Goal: Browse casually: Explore the website without a specific task or goal

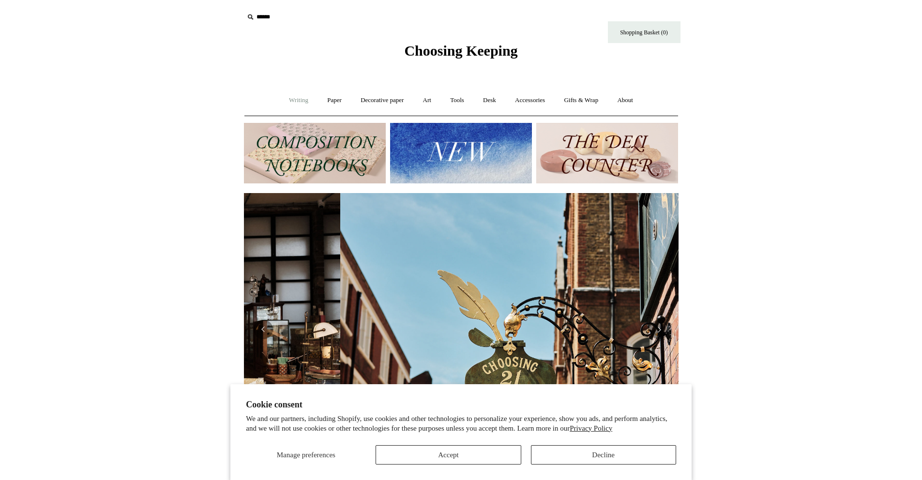
scroll to position [0, 435]
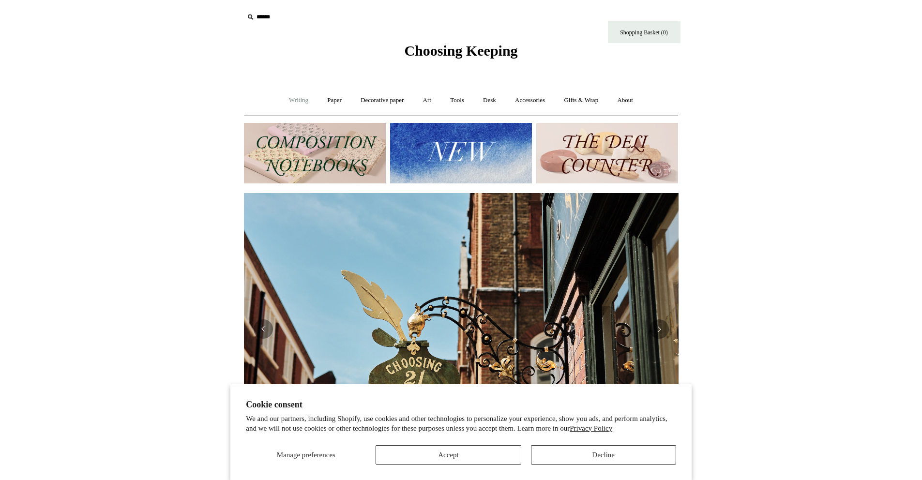
click at [290, 99] on link "Writing +" at bounding box center [298, 101] width 37 height 26
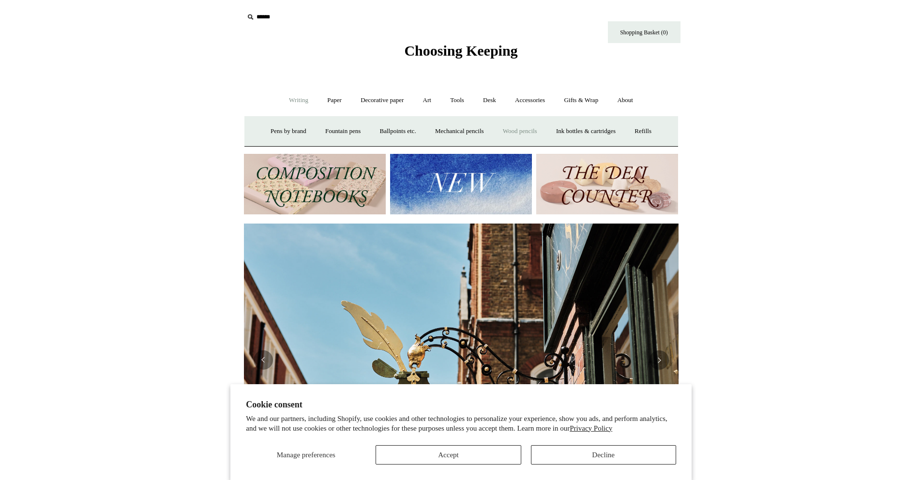
click at [529, 131] on link "Wood pencils +" at bounding box center [520, 132] width 52 height 26
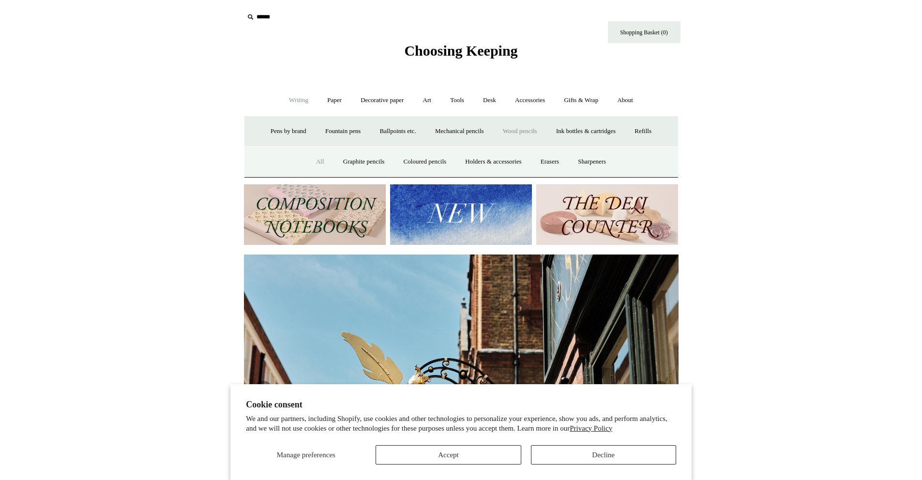
click at [312, 159] on link "All" at bounding box center [320, 162] width 26 height 26
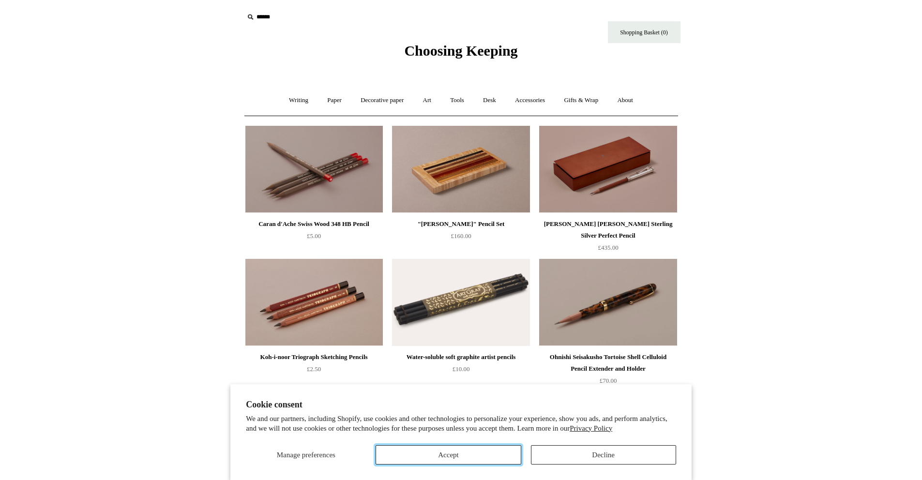
click at [495, 452] on button "Accept" at bounding box center [448, 454] width 145 height 19
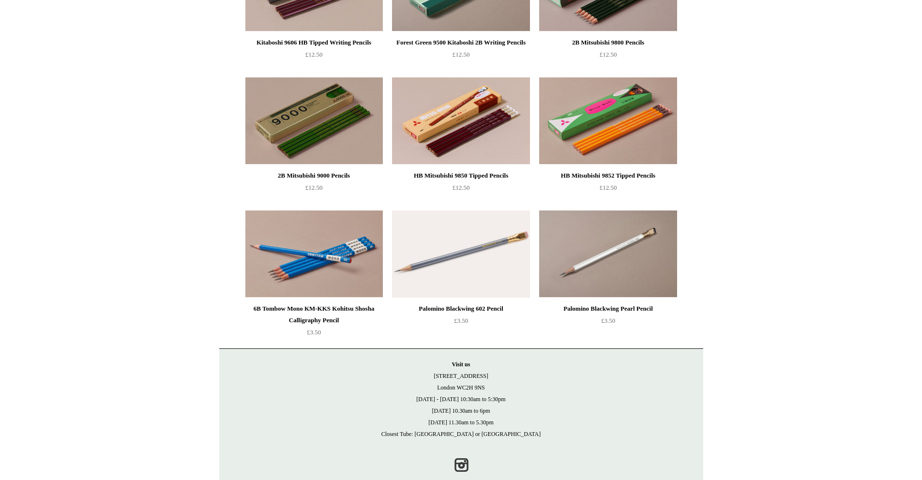
scroll to position [775, 0]
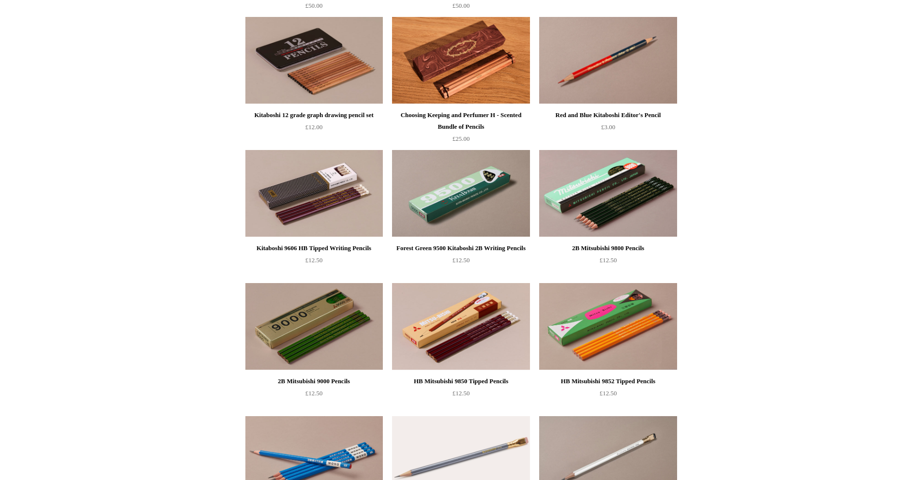
click at [455, 205] on img at bounding box center [460, 193] width 137 height 87
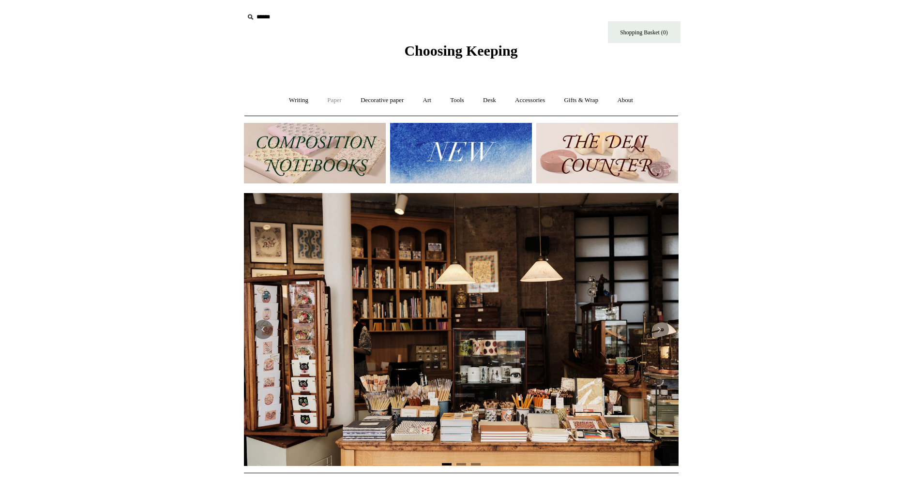
click at [336, 102] on link "Paper +" at bounding box center [335, 101] width 32 height 26
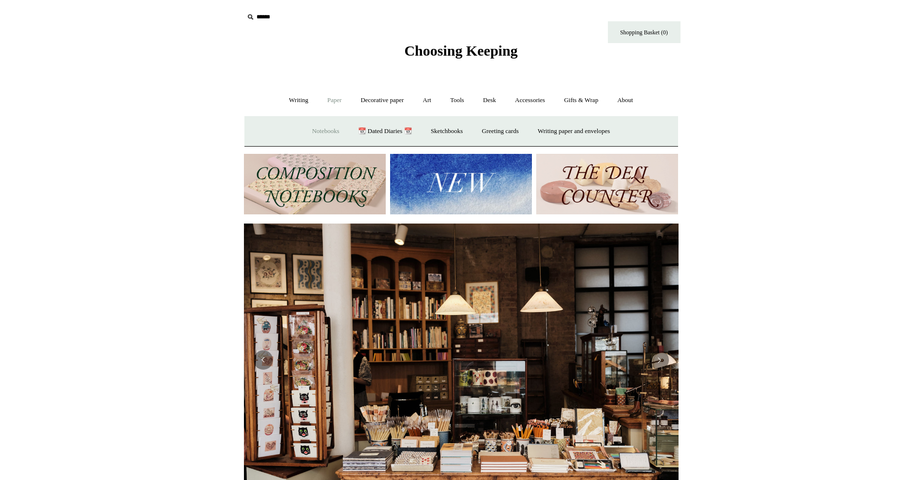
click at [317, 133] on link "Notebooks +" at bounding box center [326, 132] width 45 height 26
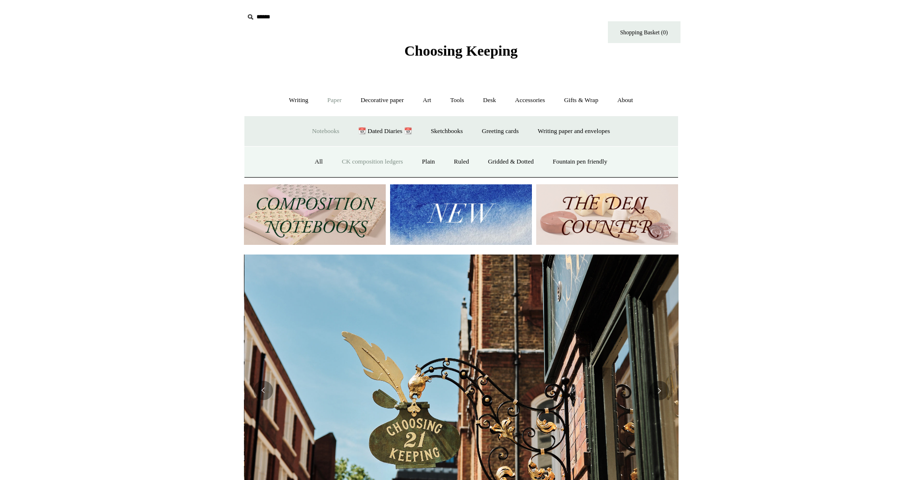
scroll to position [0, 435]
click at [310, 163] on link "All" at bounding box center [319, 162] width 26 height 26
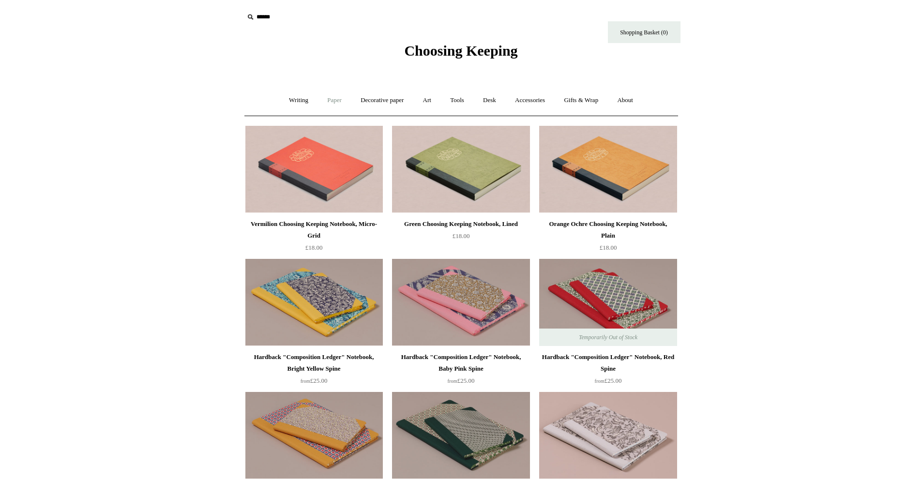
click at [335, 103] on link "Paper +" at bounding box center [335, 101] width 32 height 26
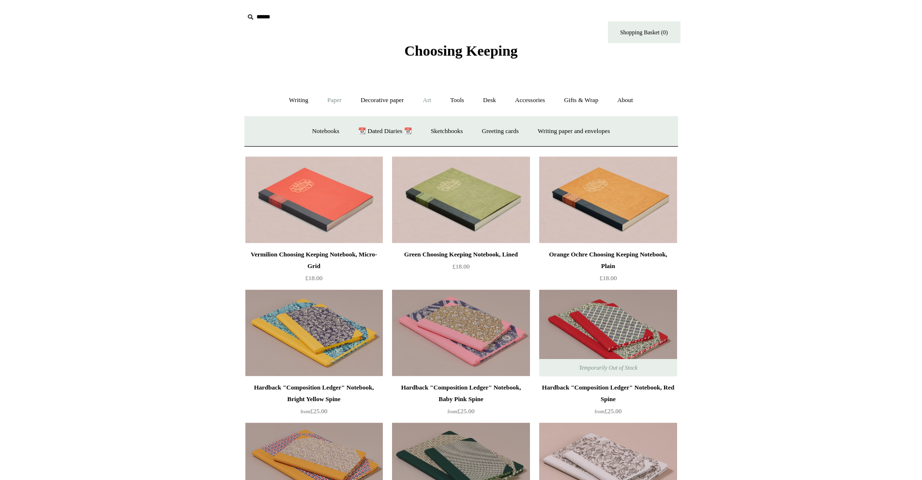
click at [433, 101] on link "Art +" at bounding box center [427, 101] width 26 height 26
click at [377, 106] on link "Decorative paper +" at bounding box center [382, 101] width 61 height 26
